Goal: Task Accomplishment & Management: Manage account settings

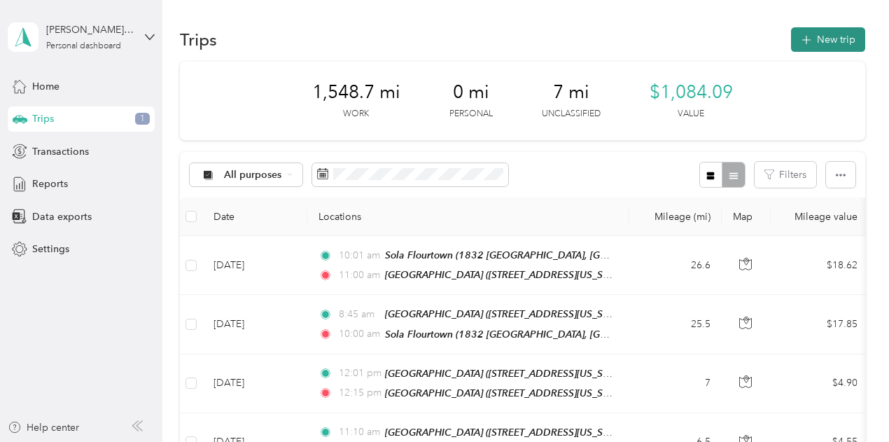
click at [845, 34] on button "New trip" at bounding box center [828, 39] width 74 height 25
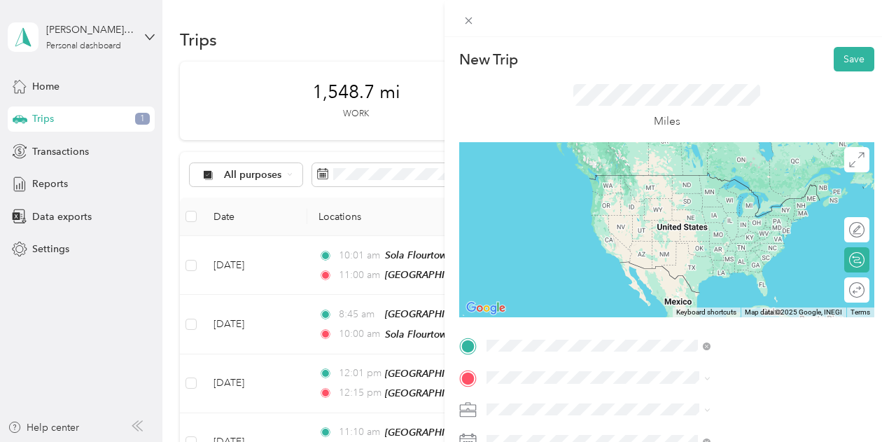
click at [698, 183] on strong "Sola Newtown" at bounding box center [694, 180] width 67 height 13
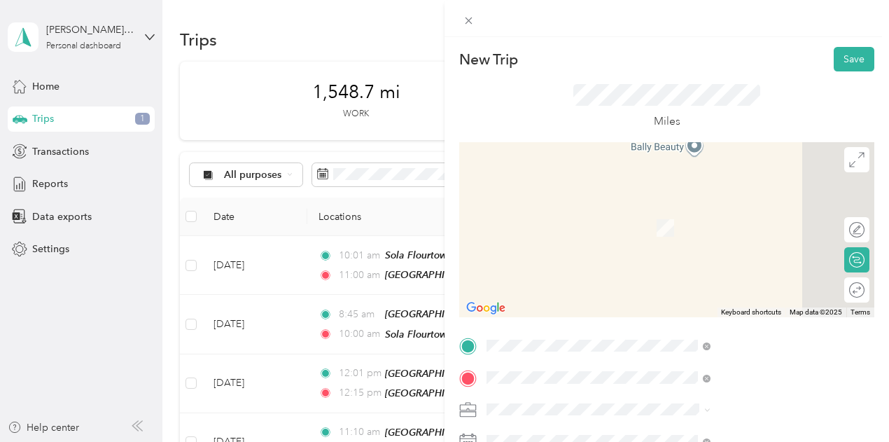
click at [698, 278] on span "[STREET_ADDRESS][US_STATE]" at bounding box center [731, 272] width 140 height 12
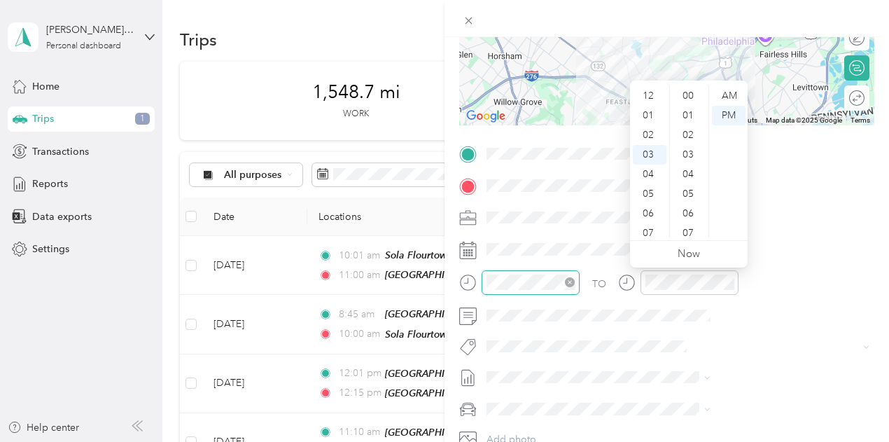
scroll to position [59, 0]
click at [650, 236] on div "10" at bounding box center [650, 233] width 34 height 20
click at [691, 95] on div "25" at bounding box center [690, 96] width 34 height 20
click at [721, 96] on div "AM" at bounding box center [729, 96] width 34 height 20
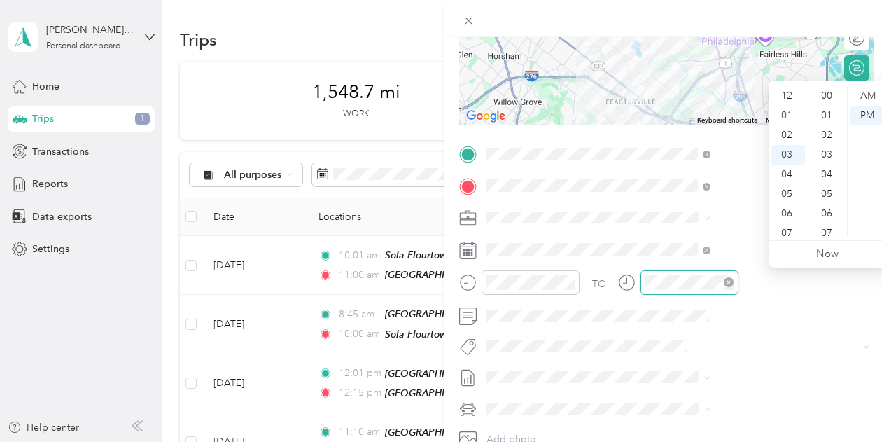
scroll to position [686, 0]
click at [794, 236] on div "10" at bounding box center [789, 233] width 34 height 20
click at [822, 231] on div "42" at bounding box center [829, 233] width 34 height 20
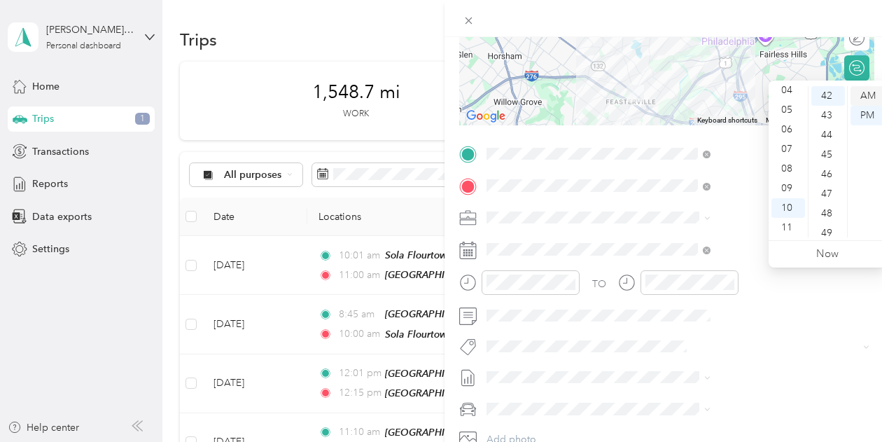
click at [872, 97] on div "AM" at bounding box center [868, 96] width 34 height 20
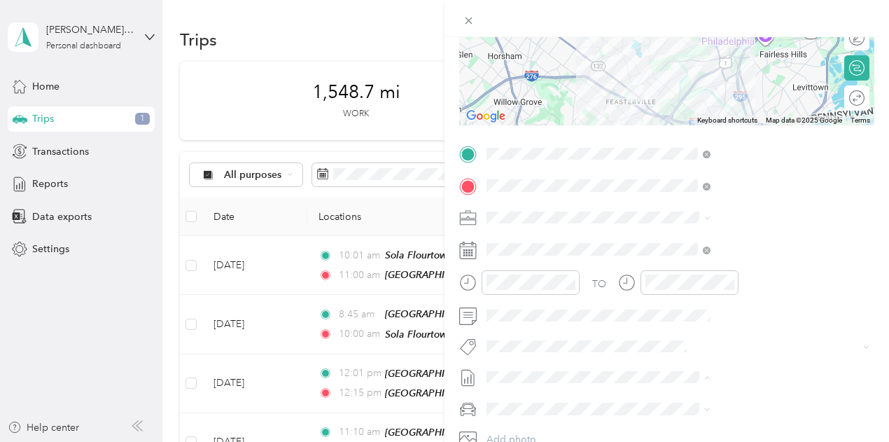
click at [666, 418] on span "[DATE]" at bounding box center [650, 422] width 31 height 15
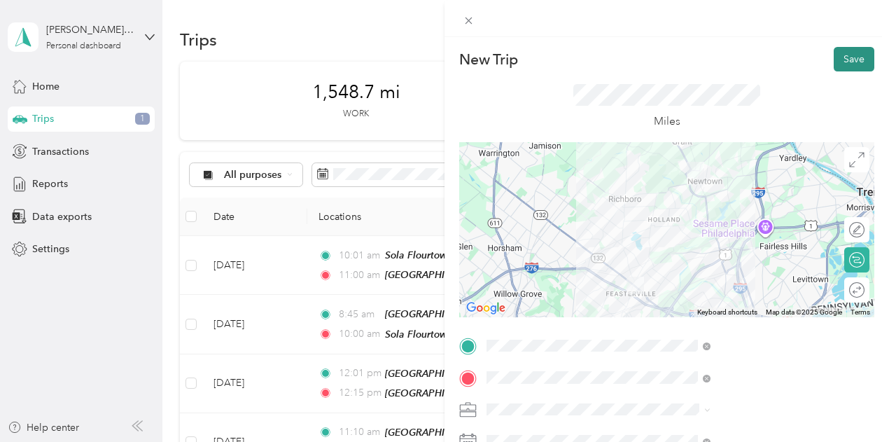
click at [847, 62] on button "Save" at bounding box center [854, 59] width 41 height 25
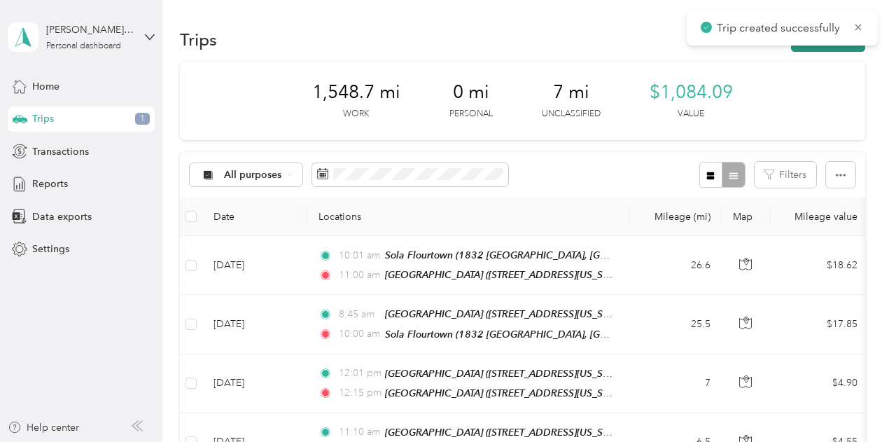
click at [840, 48] on button "New trip" at bounding box center [828, 39] width 74 height 25
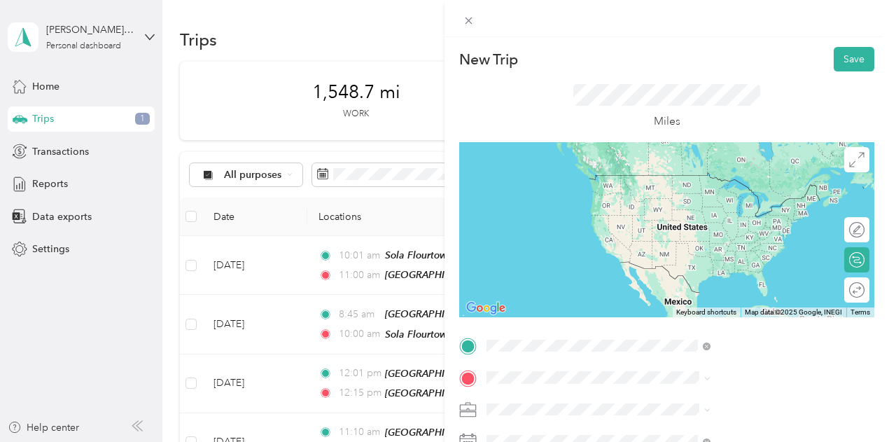
click at [714, 229] on div "[GEOGRAPHIC_DATA][STREET_ADDRESS][US_STATE][GEOGRAPHIC_DATA]" at bounding box center [731, 232] width 140 height 29
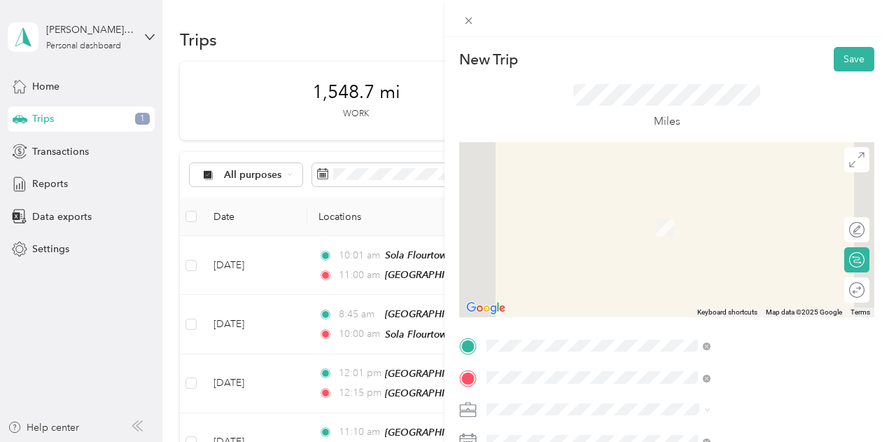
click at [717, 233] on div "[GEOGRAPHIC_DATA] [GEOGRAPHIC_DATA] [STREET_ADDRESS][US_STATE]" at bounding box center [731, 220] width 140 height 29
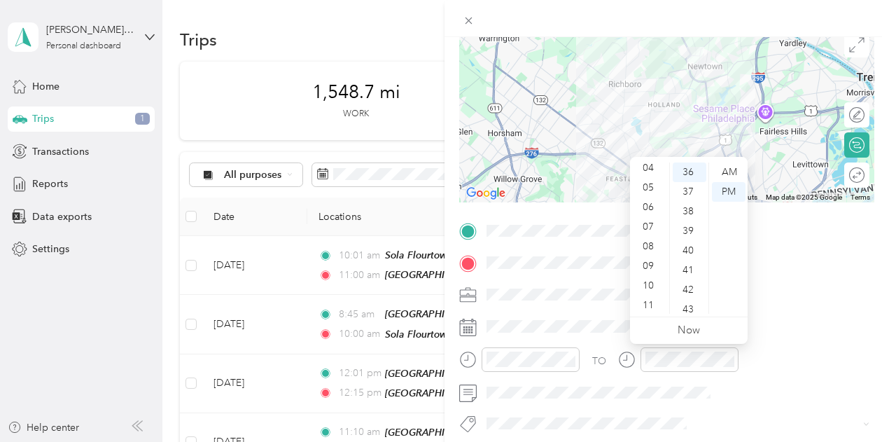
scroll to position [84, 0]
click at [653, 302] on div "11" at bounding box center [650, 304] width 34 height 20
click at [723, 175] on div "AM" at bounding box center [729, 172] width 34 height 20
click at [695, 175] on div "00" at bounding box center [690, 172] width 34 height 20
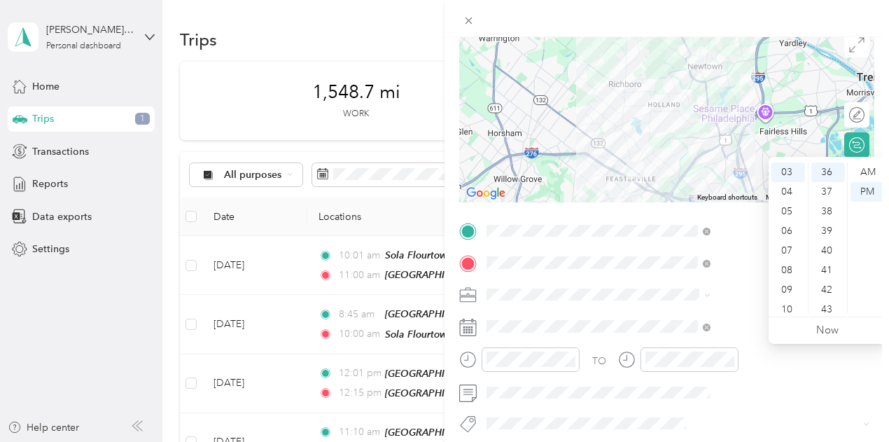
scroll to position [84, 0]
click at [791, 302] on div "11" at bounding box center [789, 304] width 34 height 20
click at [824, 237] on div "25" at bounding box center [829, 240] width 34 height 20
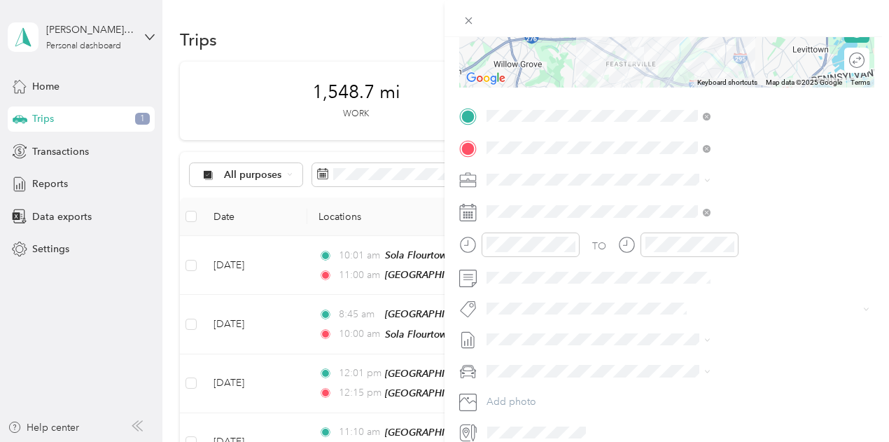
scroll to position [242, 0]
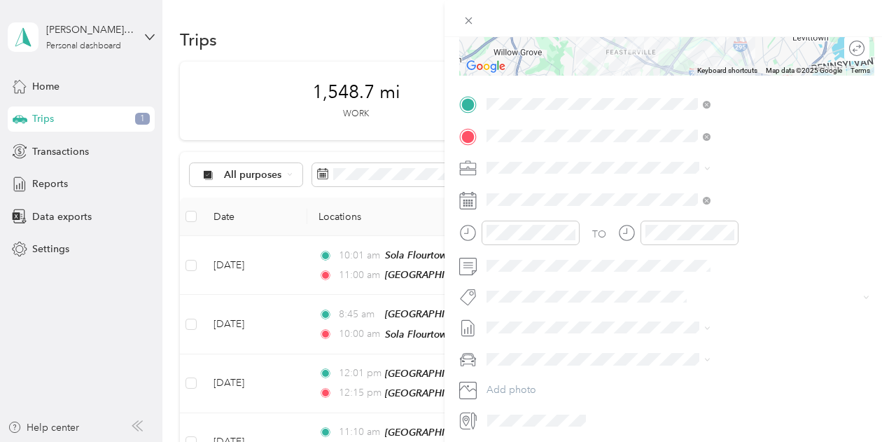
click at [666, 376] on span "[DATE]" at bounding box center [650, 373] width 31 height 15
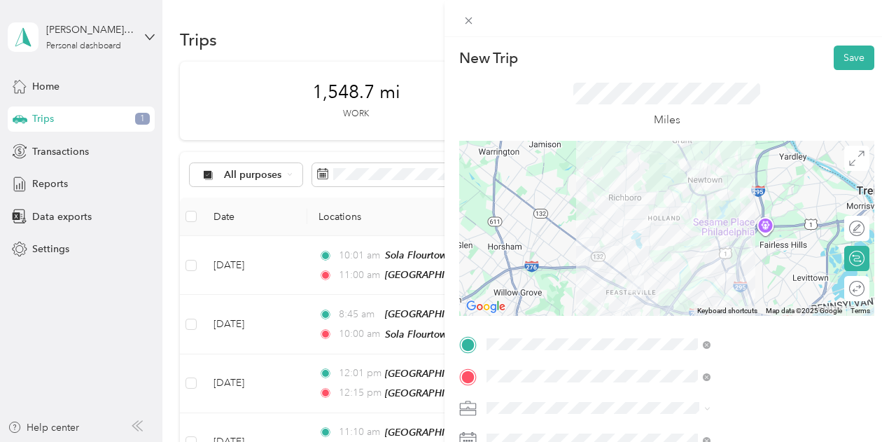
scroll to position [0, 0]
click at [843, 58] on button "Save" at bounding box center [854, 59] width 41 height 25
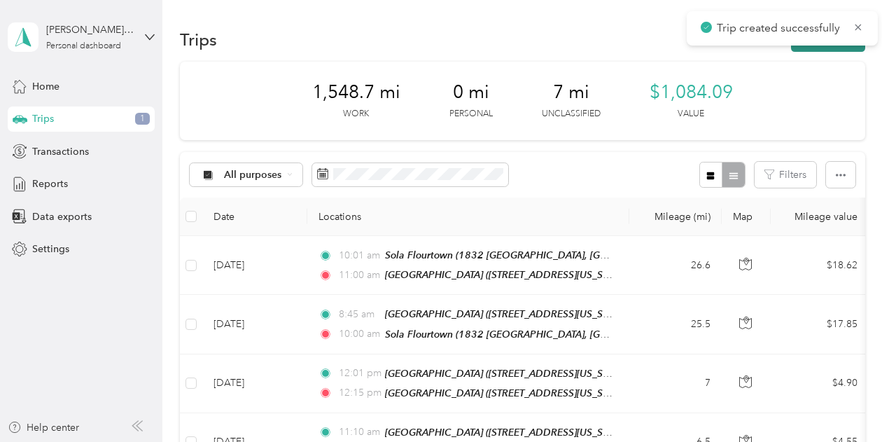
click at [815, 47] on button "New trip" at bounding box center [828, 39] width 74 height 25
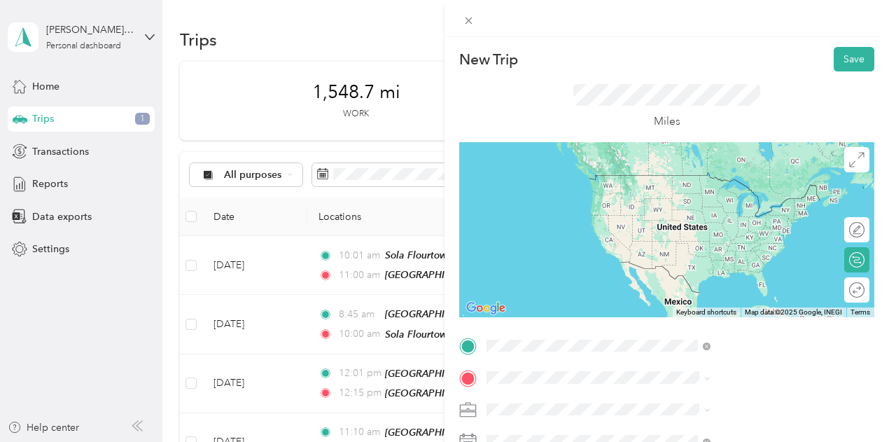
click at [736, 191] on span "[STREET_ADDRESS][US_STATE]" at bounding box center [731, 196] width 140 height 12
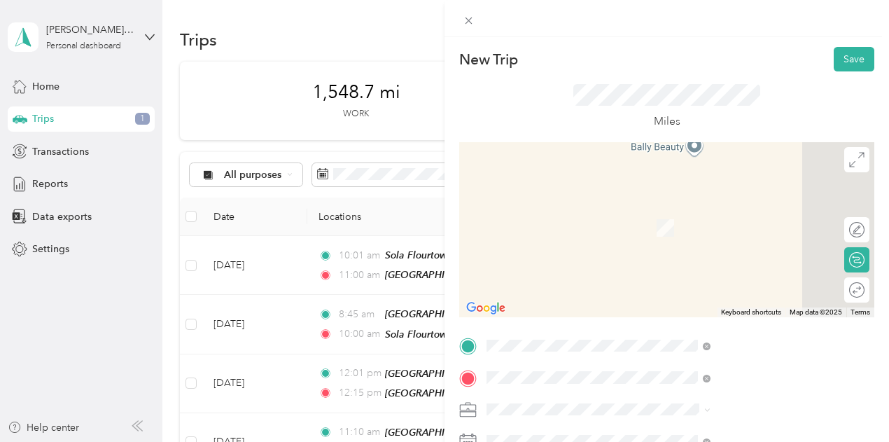
click at [731, 235] on div "Sola Langhorne [STREET_ADDRESS][US_STATE]" at bounding box center [731, 220] width 140 height 29
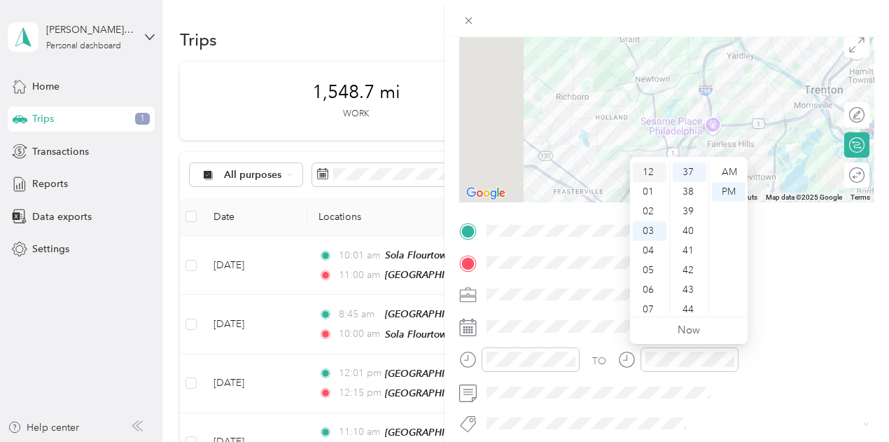
click at [651, 178] on div "12" at bounding box center [650, 172] width 34 height 20
click at [690, 197] on div "15" at bounding box center [690, 200] width 34 height 20
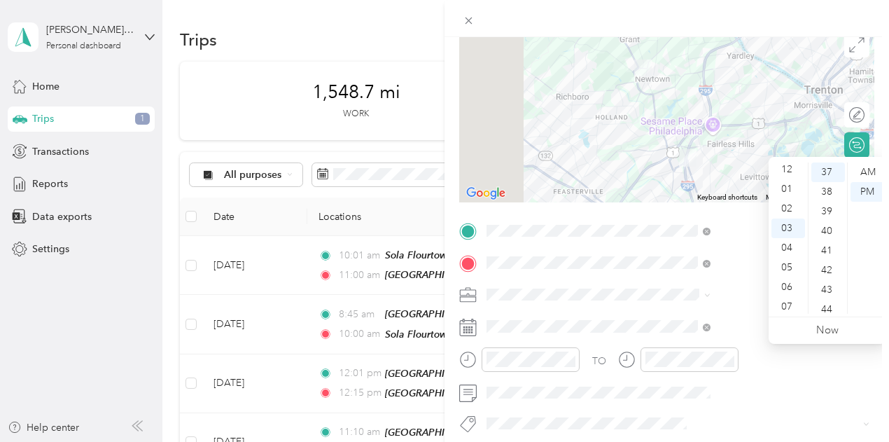
scroll to position [0, 0]
click at [791, 172] on div "12" at bounding box center [789, 172] width 34 height 20
click at [829, 187] on div "38" at bounding box center [829, 192] width 34 height 20
click at [739, 377] on div at bounding box center [678, 364] width 120 height 34
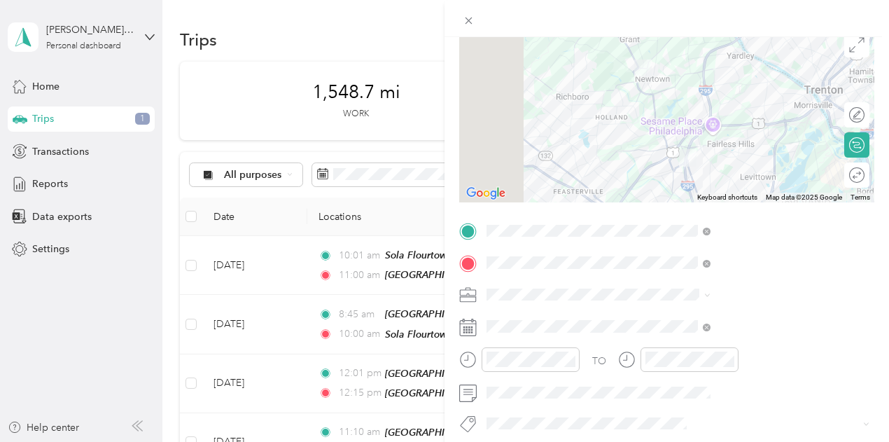
scroll to position [272, 0]
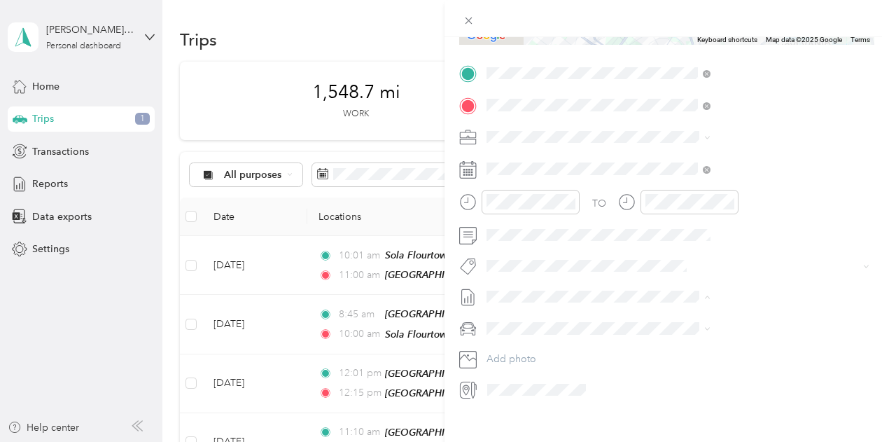
click at [666, 338] on span "[DATE]" at bounding box center [650, 342] width 31 height 15
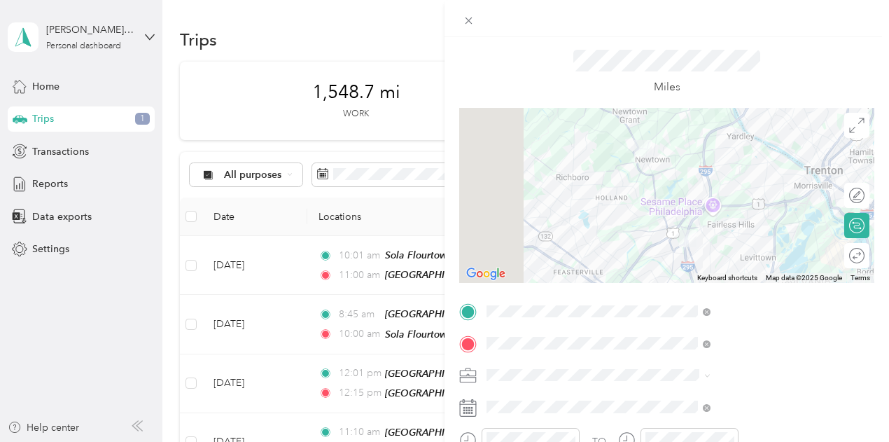
scroll to position [0, 0]
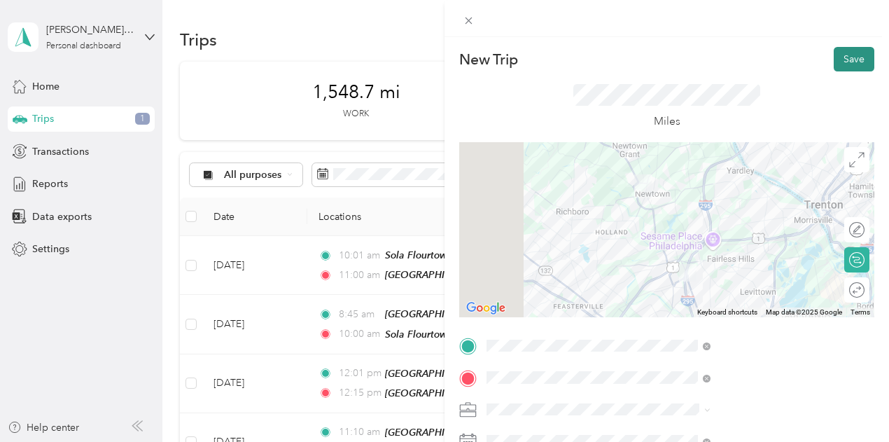
click at [839, 57] on button "Save" at bounding box center [854, 59] width 41 height 25
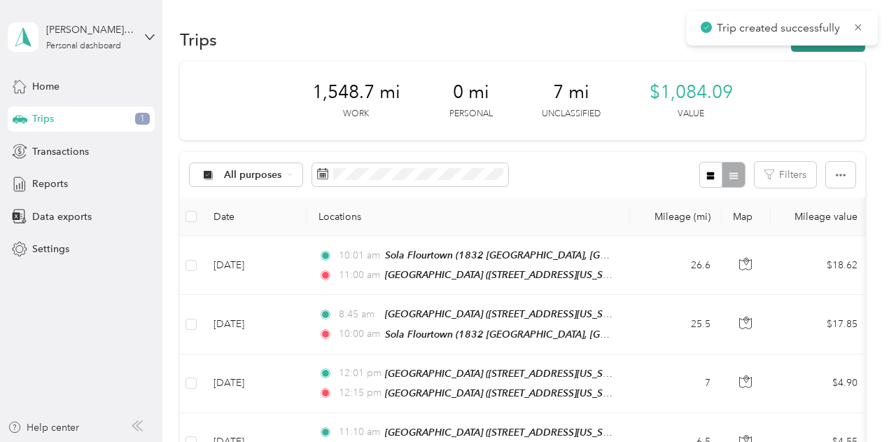
click at [811, 48] on button "New trip" at bounding box center [828, 39] width 74 height 25
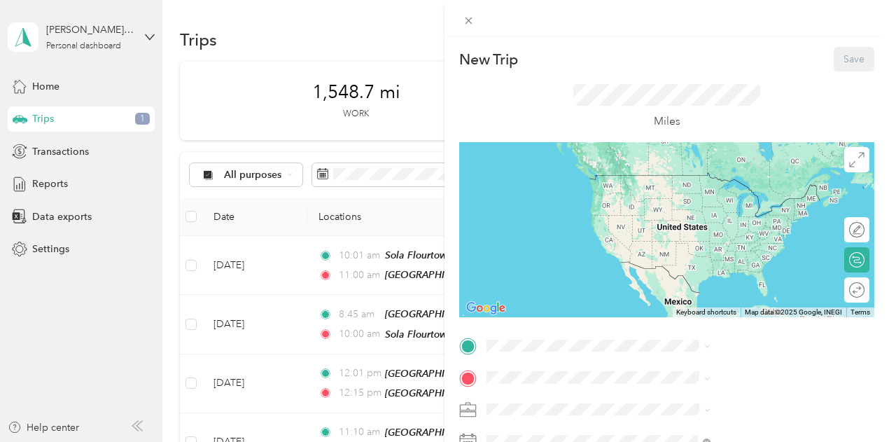
click at [721, 251] on li "Sola Langhorne [STREET_ADDRESS][US_STATE]" at bounding box center [747, 229] width 234 height 44
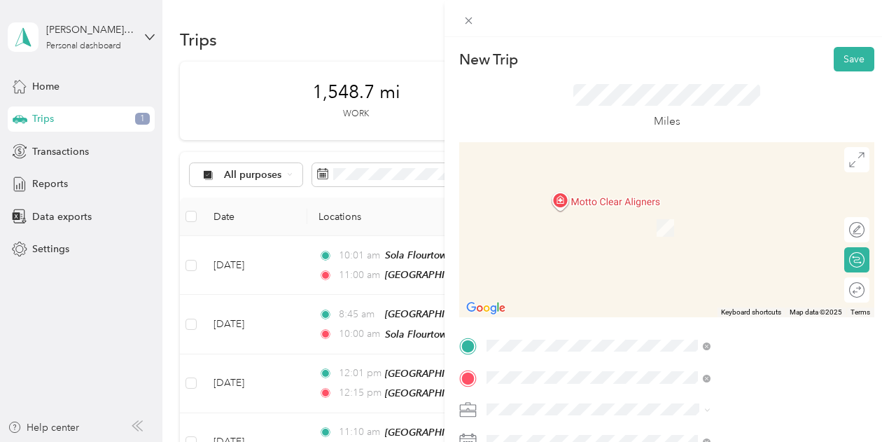
click at [709, 233] on div "[GEOGRAPHIC_DATA] [GEOGRAPHIC_DATA] [STREET_ADDRESS][US_STATE]" at bounding box center [731, 220] width 140 height 29
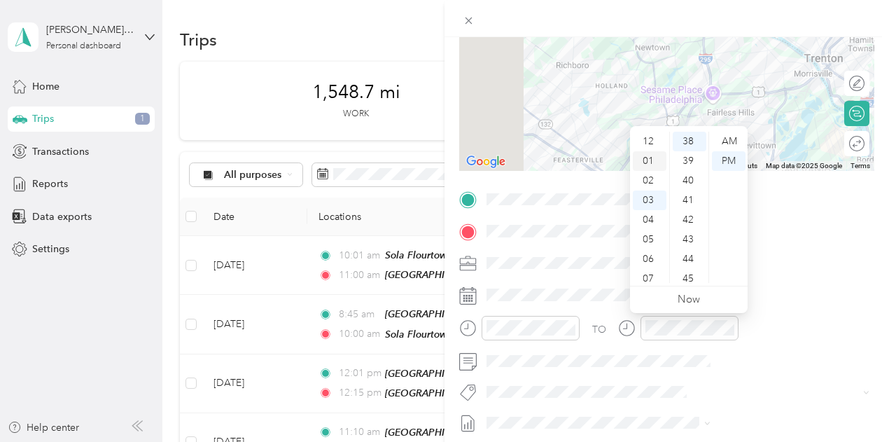
click at [649, 160] on div "01" at bounding box center [650, 161] width 34 height 20
click at [670, 228] on ul "00 01 02 03 04 05 06 07 08 09 10 11 12 13 14 15 16 17 18 19 20 21 22 23 24 25 2…" at bounding box center [689, 207] width 39 height 151
click at [651, 159] on div "01" at bounding box center [650, 161] width 34 height 20
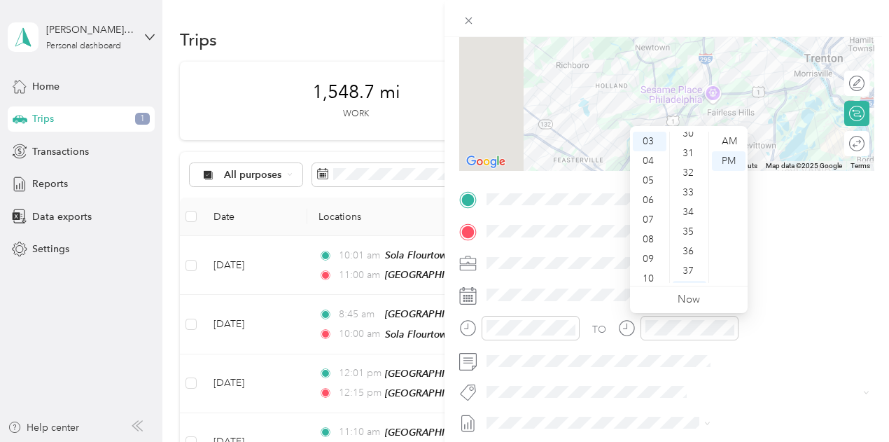
scroll to position [608, 0]
click at [691, 214] on div "35" at bounding box center [690, 220] width 34 height 20
click at [646, 162] on div "01" at bounding box center [650, 161] width 34 height 20
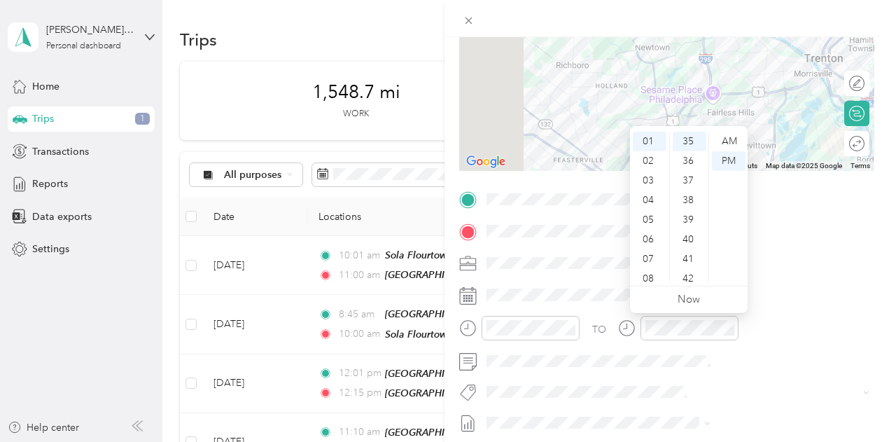
click at [783, 281] on div "TO Add photo" at bounding box center [666, 357] width 415 height 338
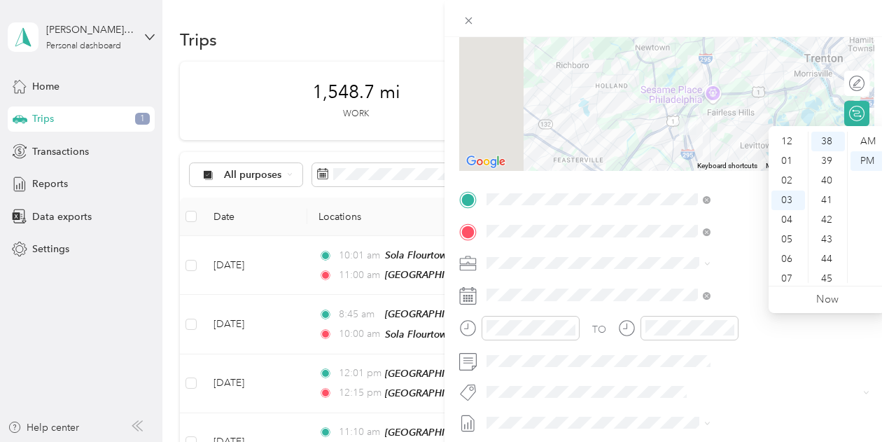
scroll to position [0, 0]
click at [789, 158] on div "01" at bounding box center [789, 161] width 34 height 20
click at [828, 218] on div "56" at bounding box center [829, 215] width 34 height 20
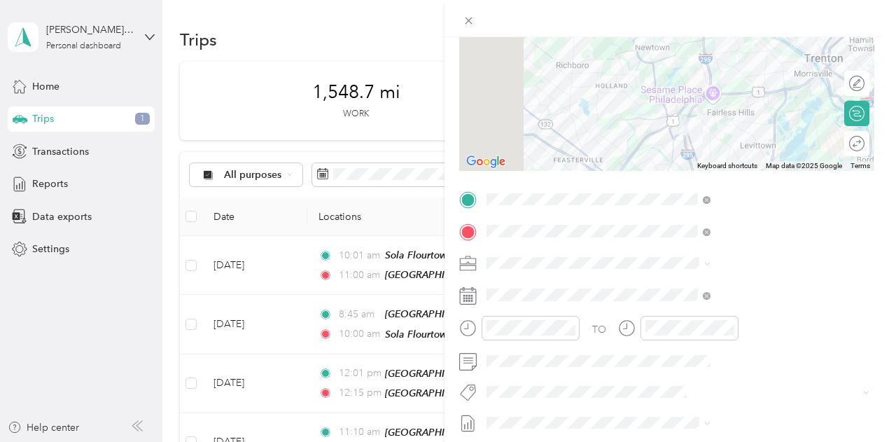
click at [697, 401] on span "[DATE] Draft" at bounding box center [747, 397] width 214 height 13
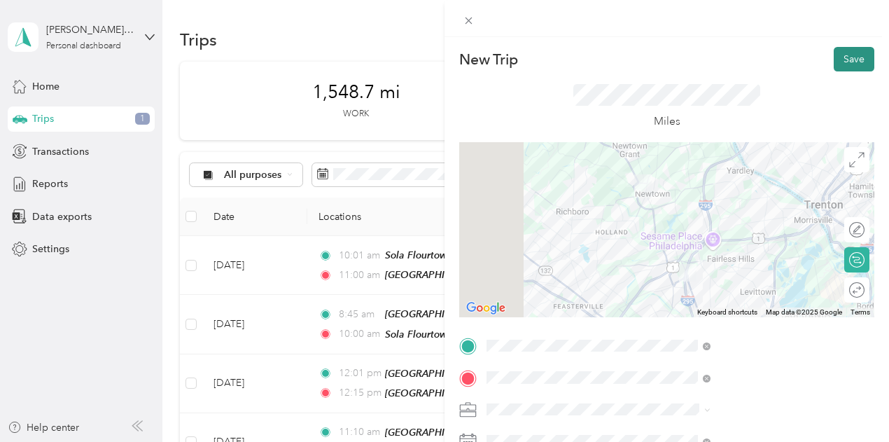
click at [847, 65] on button "Save" at bounding box center [854, 59] width 41 height 25
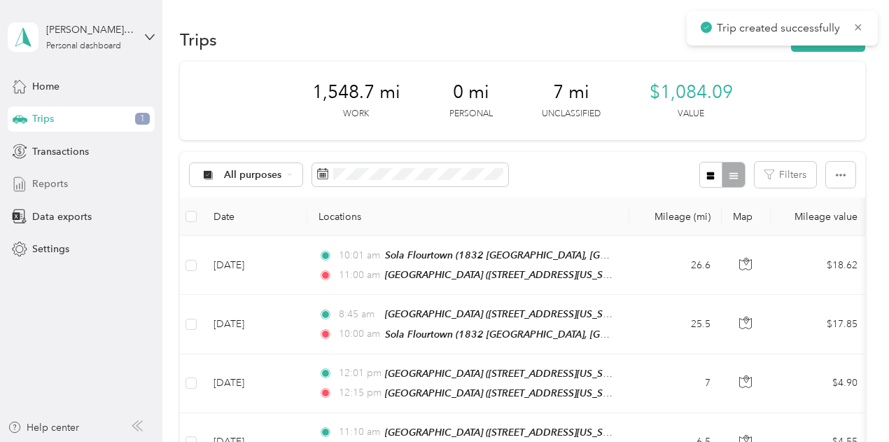
click at [90, 177] on div "Reports" at bounding box center [81, 184] width 147 height 25
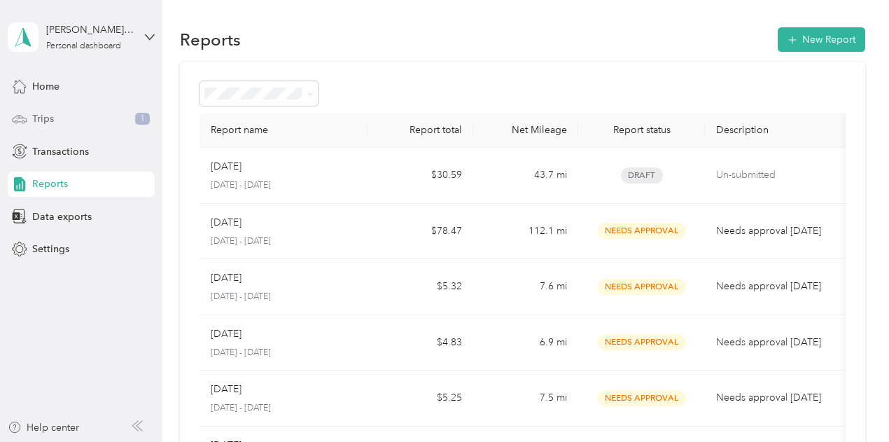
click at [78, 128] on div "Trips 1" at bounding box center [81, 118] width 147 height 25
